Goal: Complete application form

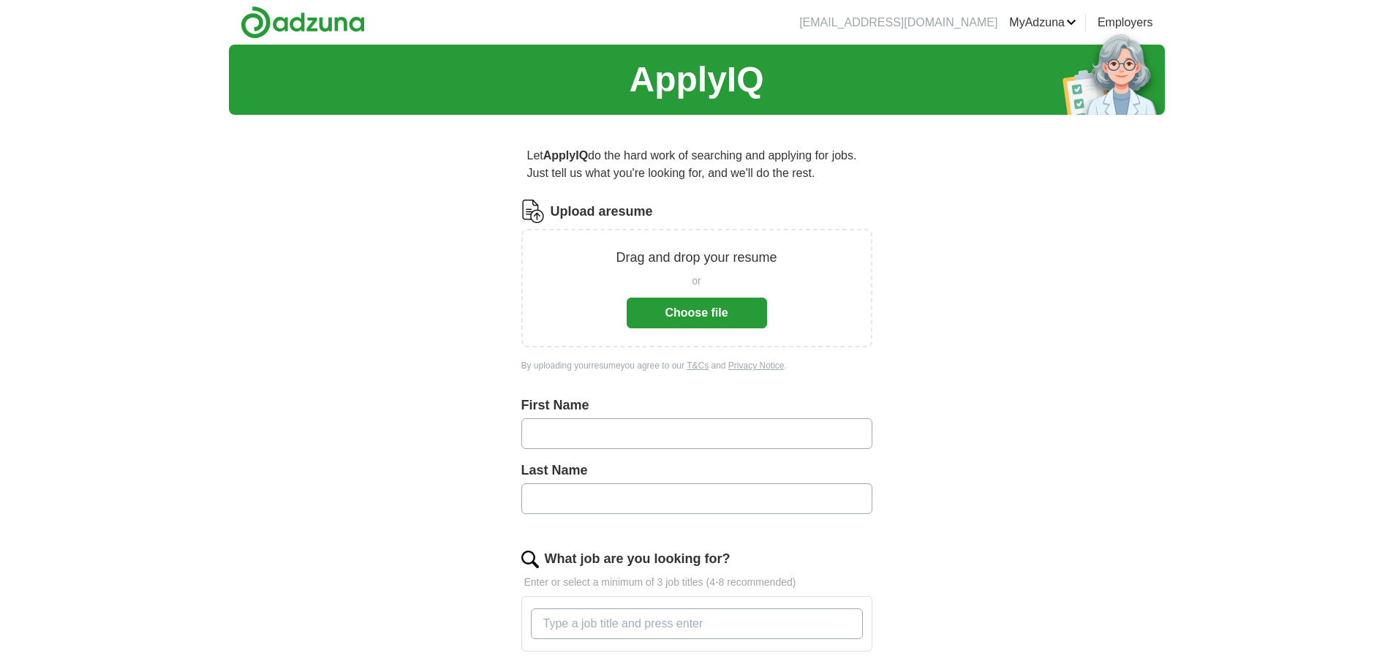
click at [694, 310] on button "Choose file" at bounding box center [697, 313] width 140 height 31
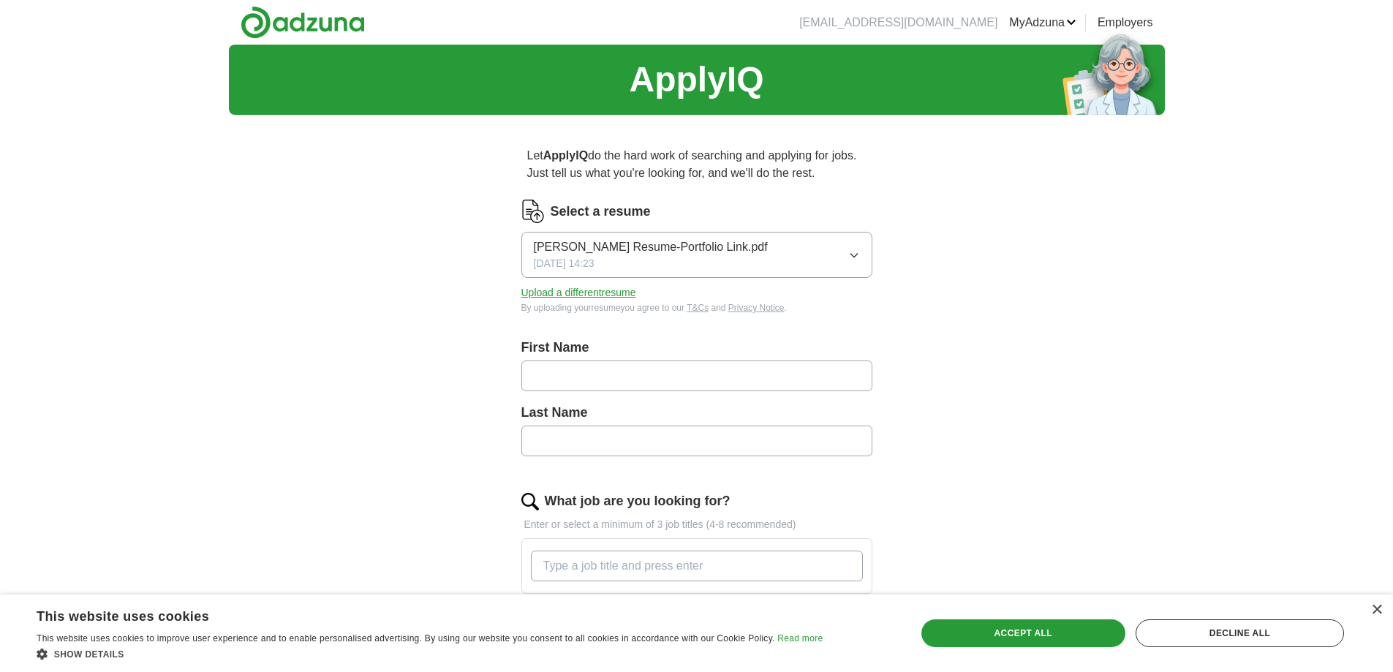
click at [929, 341] on div "Let ApplyIQ do the hard work of searching and applying for jobs. Just tell us w…" at bounding box center [697, 519] width 468 height 784
click at [592, 382] on input "text" at bounding box center [696, 376] width 351 height 31
type input "****"
type input "******"
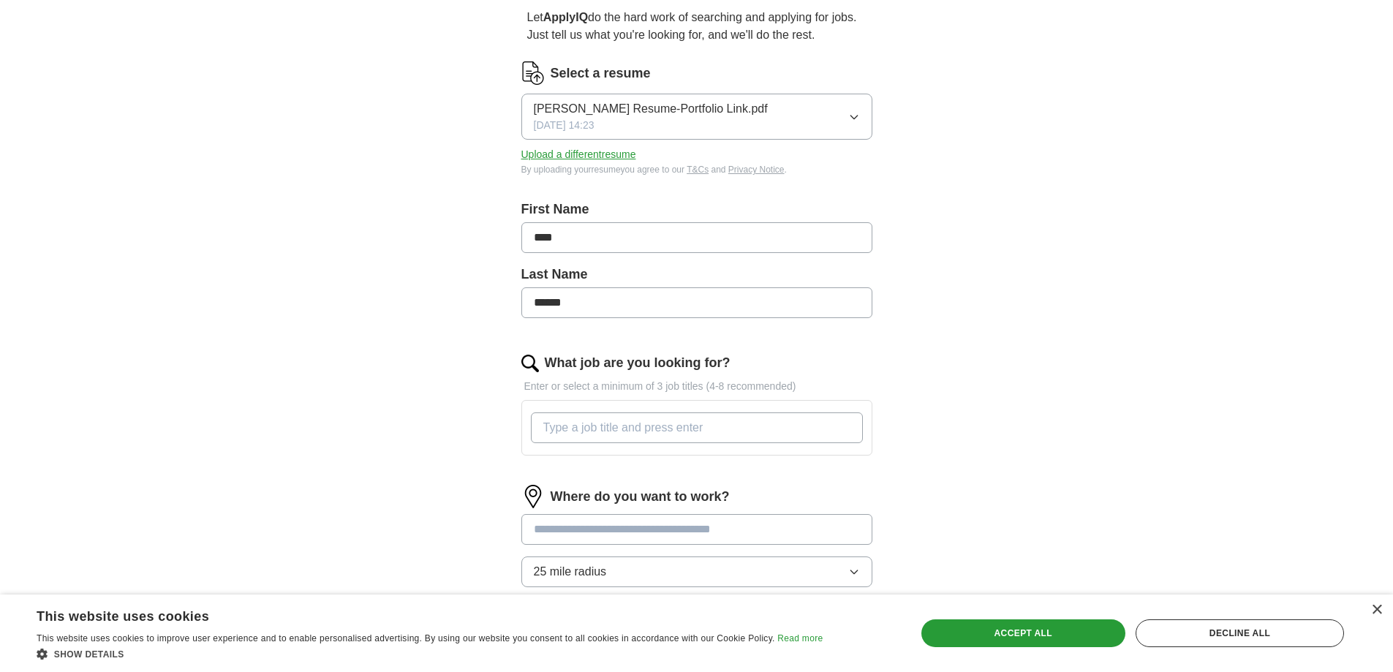
scroll to position [219, 0]
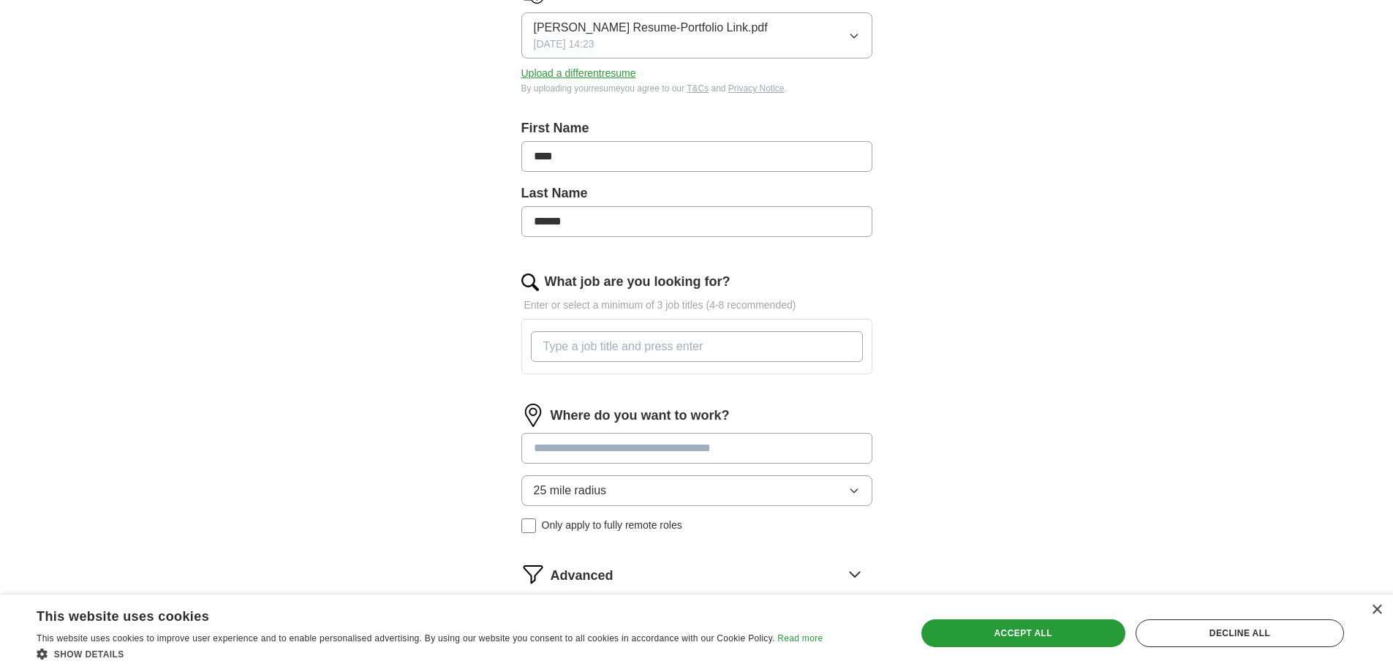
click at [660, 349] on input "What job are you looking for?" at bounding box center [697, 346] width 332 height 31
click at [650, 344] on input "What job are you looking for?" at bounding box center [697, 346] width 332 height 31
paste input "Human Factors & UX Analyst - FAA Support"
type input "Human Factors & UX Analyst - FAA Support"
click at [935, 347] on div "ApplyIQ Let ApplyIQ do the hard work of searching and applying for jobs. Just t…" at bounding box center [697, 258] width 936 height 866
